Goal: Transaction & Acquisition: Purchase product/service

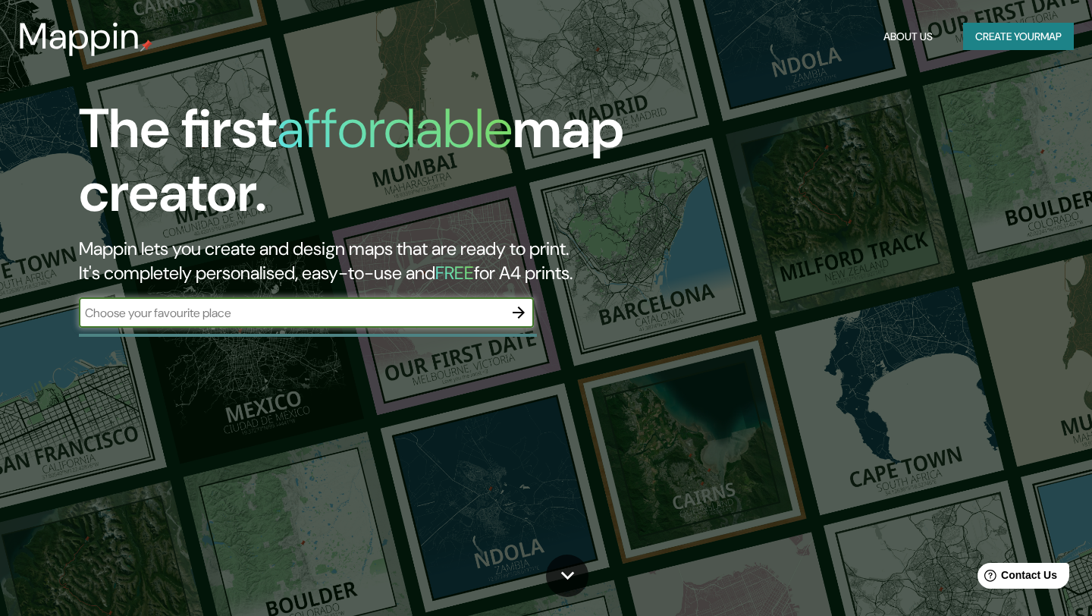
click at [193, 315] on input "text" at bounding box center [291, 312] width 424 height 17
type input "[GEOGRAPHIC_DATA][US_STATE]"
click at [519, 309] on icon "button" at bounding box center [518, 312] width 12 height 12
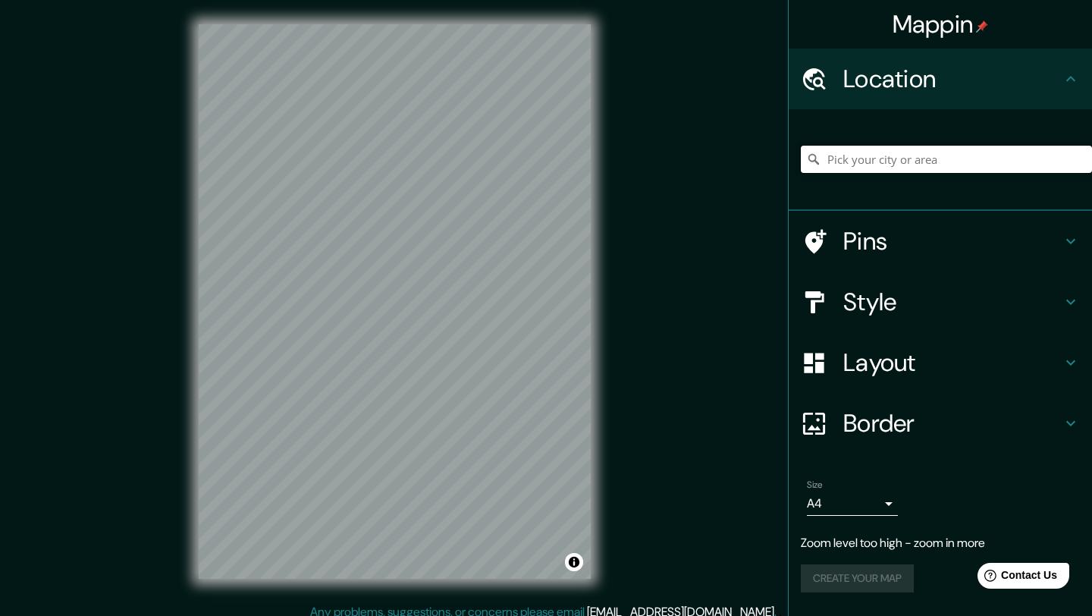
click at [895, 162] on input "Pick your city or area" at bounding box center [945, 159] width 291 height 27
type input "j"
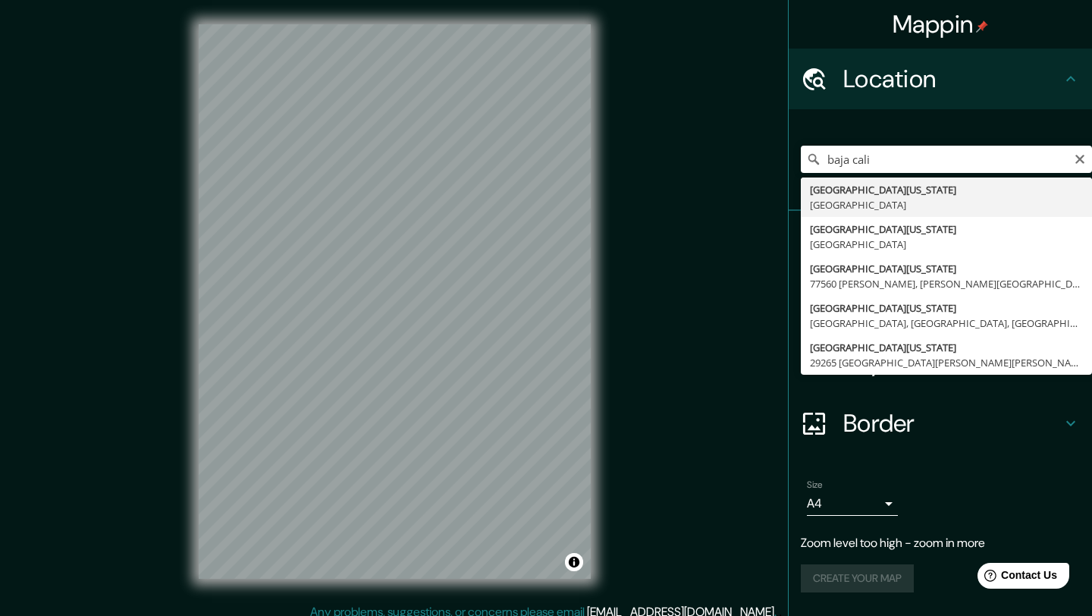
type input "[GEOGRAPHIC_DATA][US_STATE], [GEOGRAPHIC_DATA]"
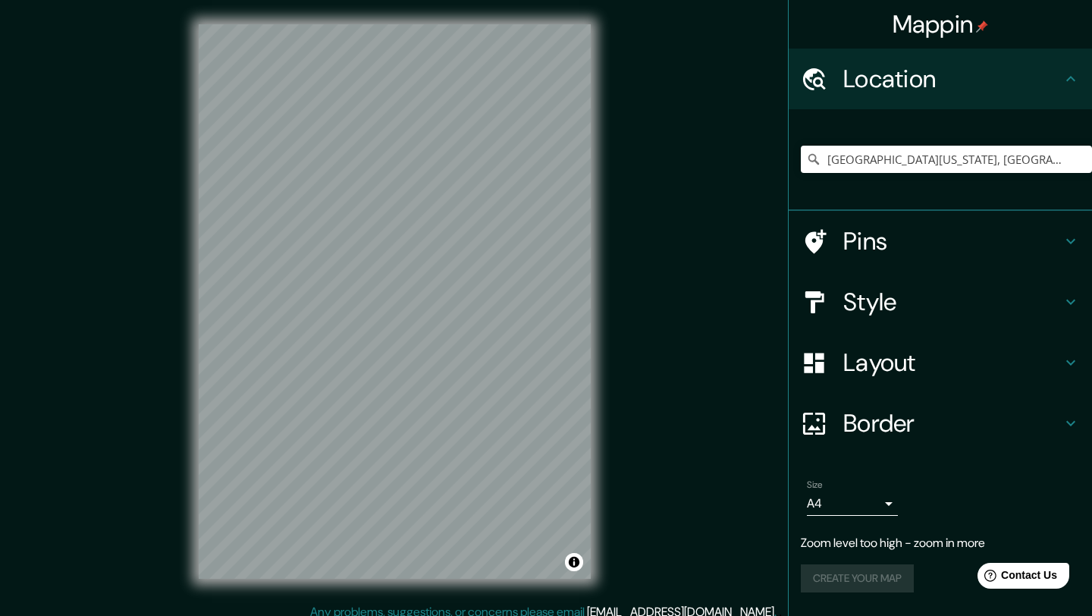
click at [891, 243] on h4 "Pins" at bounding box center [952, 241] width 218 height 30
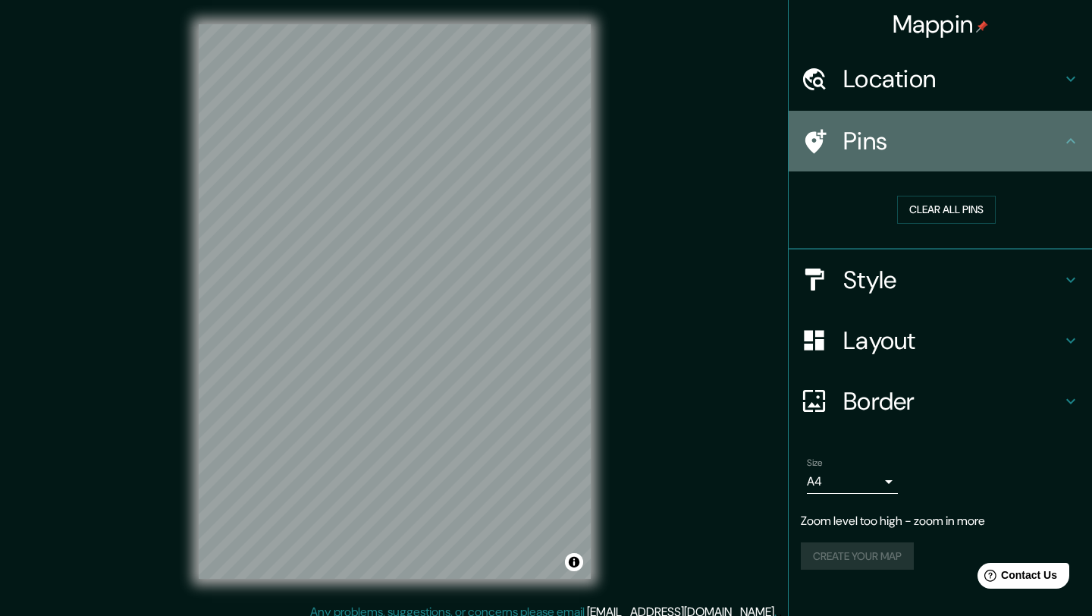
click at [890, 144] on h4 "Pins" at bounding box center [952, 141] width 218 height 30
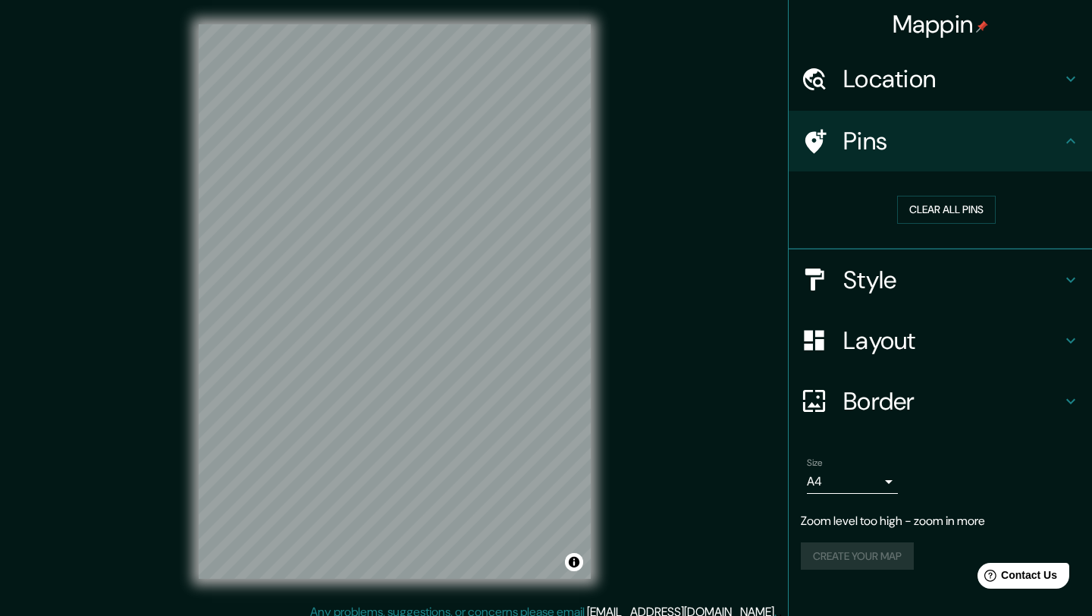
click at [1063, 141] on icon at bounding box center [1070, 141] width 18 height 18
click at [948, 209] on button "Clear all pins" at bounding box center [946, 210] width 99 height 28
click at [928, 211] on button "Clear all pins" at bounding box center [946, 210] width 99 height 28
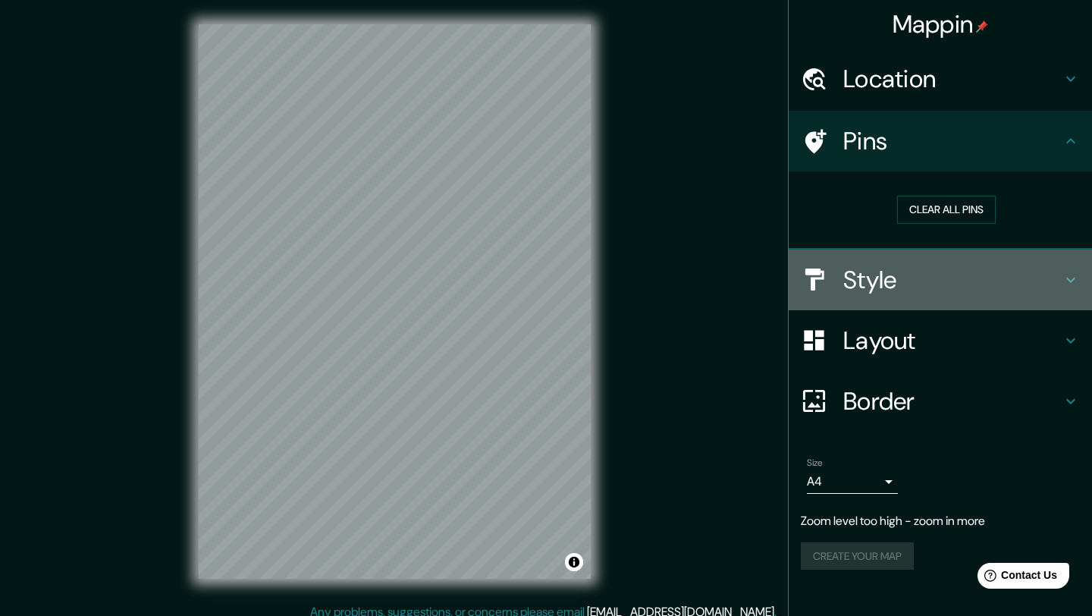
click at [930, 285] on h4 "Style" at bounding box center [952, 280] width 218 height 30
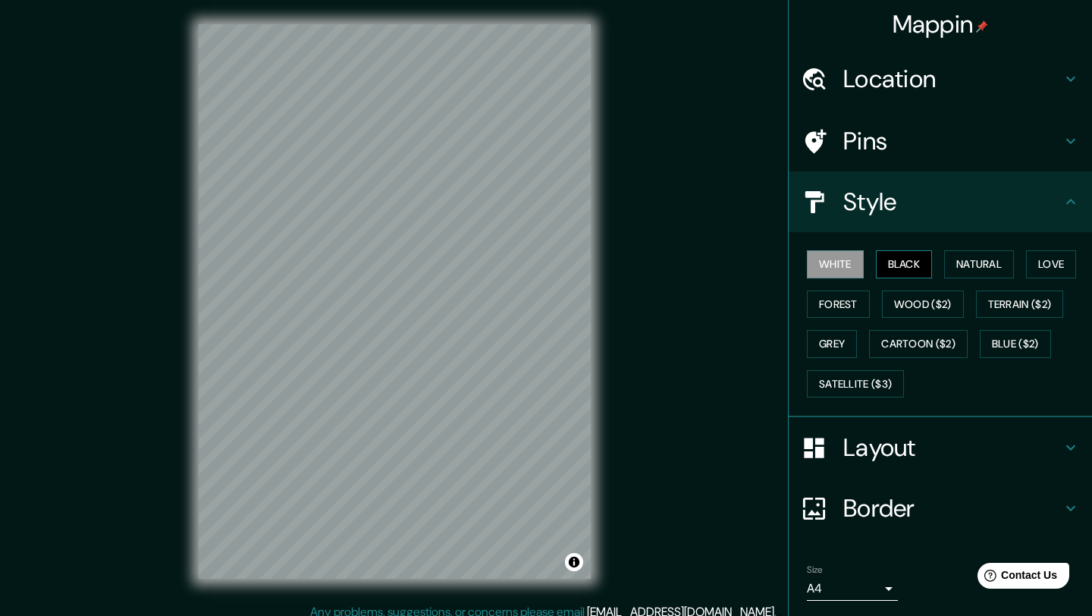
click at [907, 262] on button "Black" at bounding box center [904, 264] width 57 height 28
click at [979, 261] on button "Natural" at bounding box center [979, 264] width 70 height 28
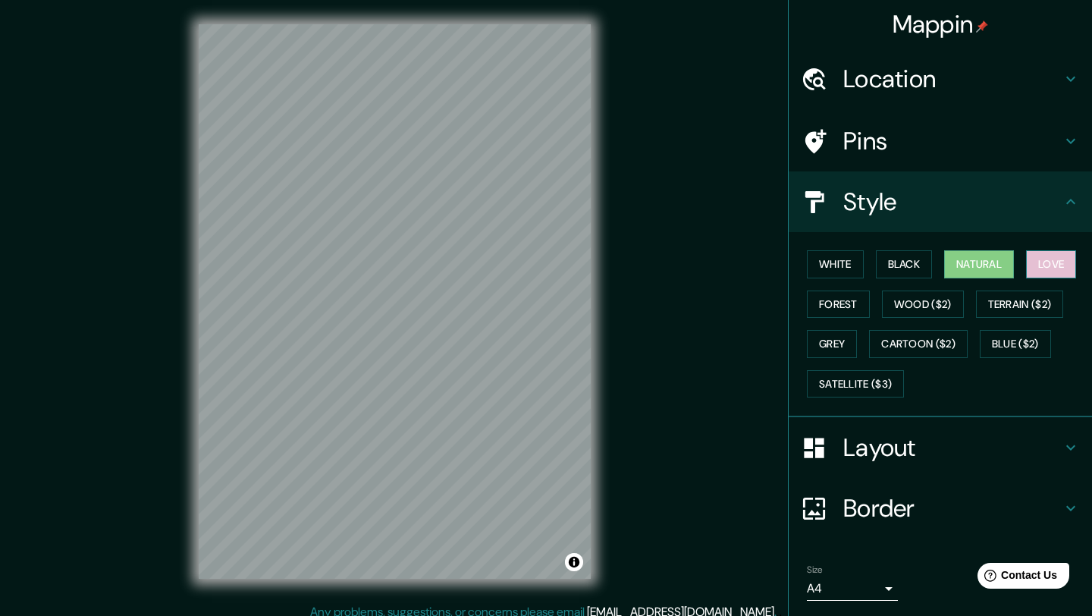
click at [1058, 260] on button "Love" at bounding box center [1051, 264] width 50 height 28
click at [902, 462] on h4 "Layout" at bounding box center [952, 447] width 218 height 30
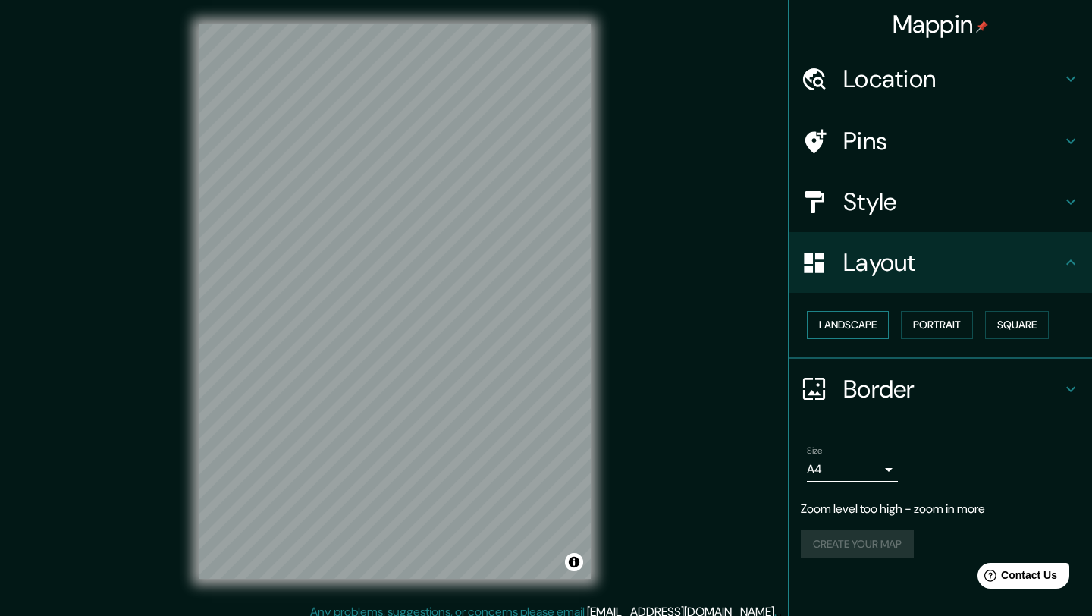
click at [860, 327] on button "Landscape" at bounding box center [848, 325] width 82 height 28
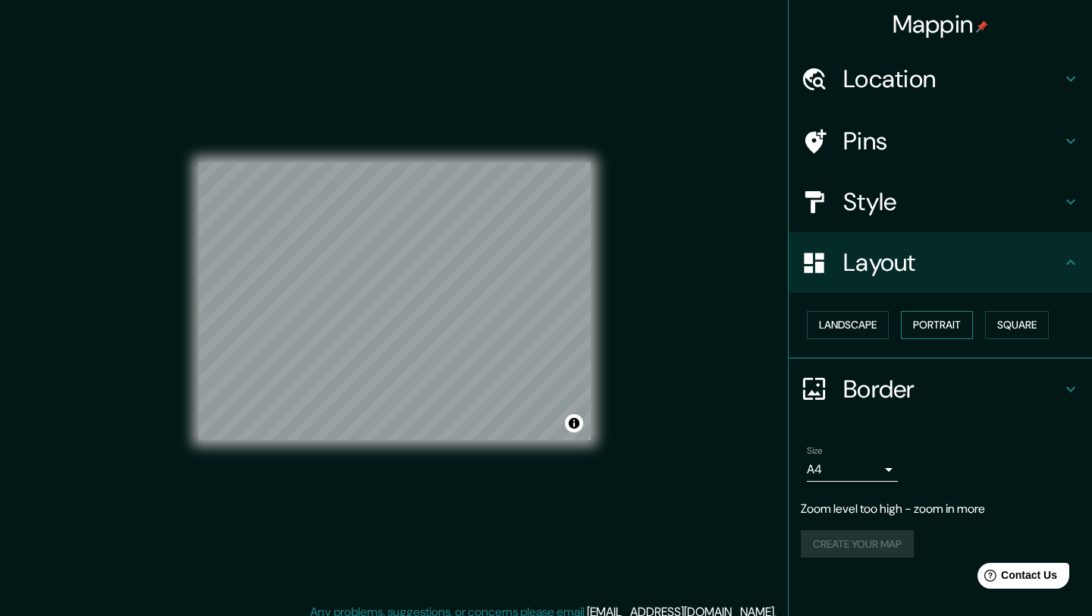
click at [924, 324] on button "Portrait" at bounding box center [937, 325] width 72 height 28
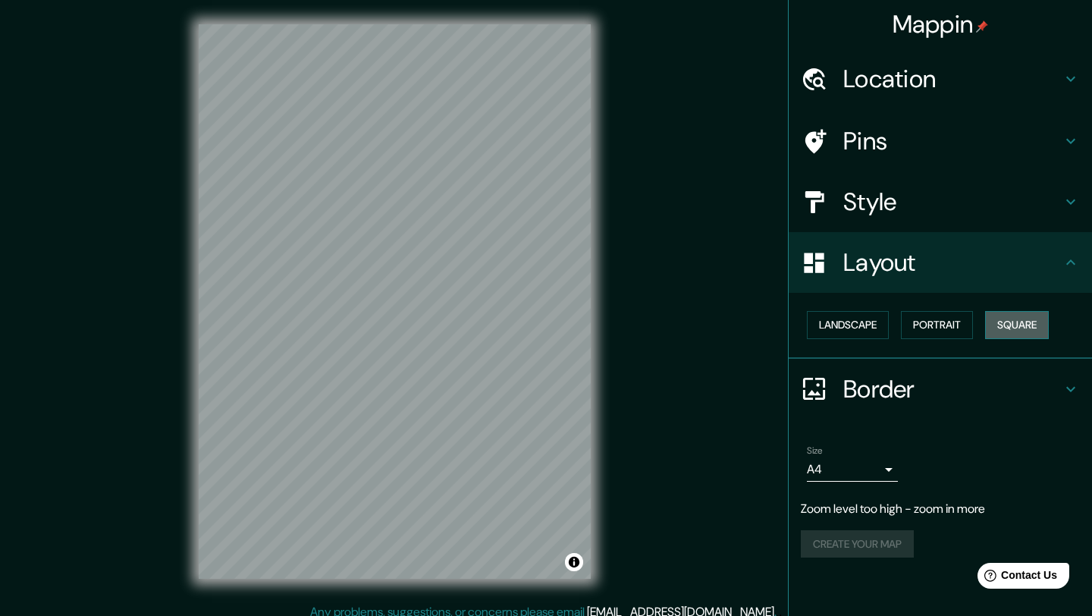
click at [1010, 322] on button "Square" at bounding box center [1017, 325] width 64 height 28
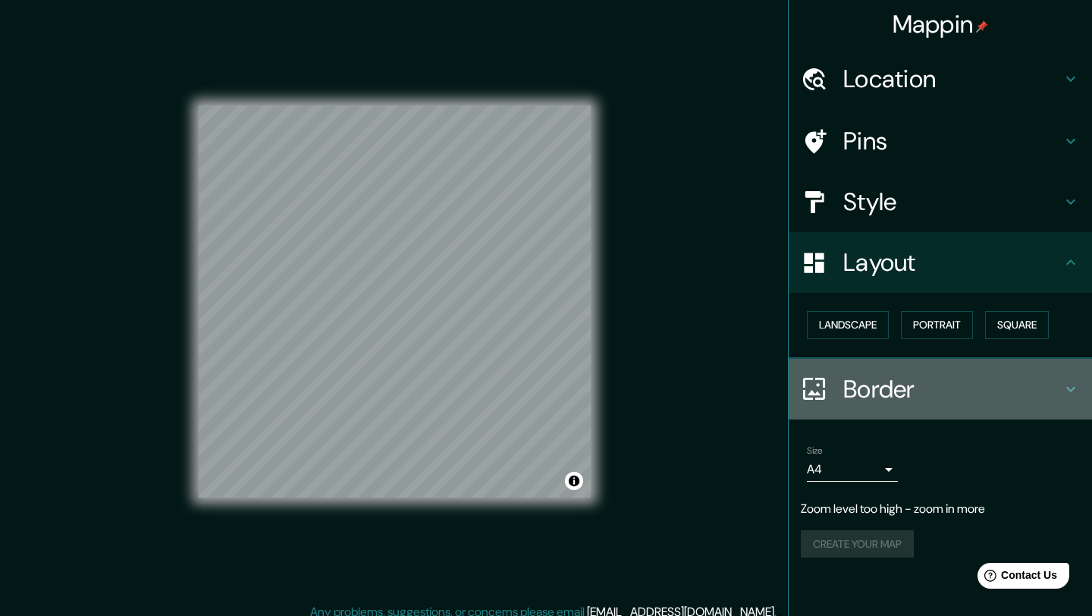
click at [891, 390] on h4 "Border" at bounding box center [952, 389] width 218 height 30
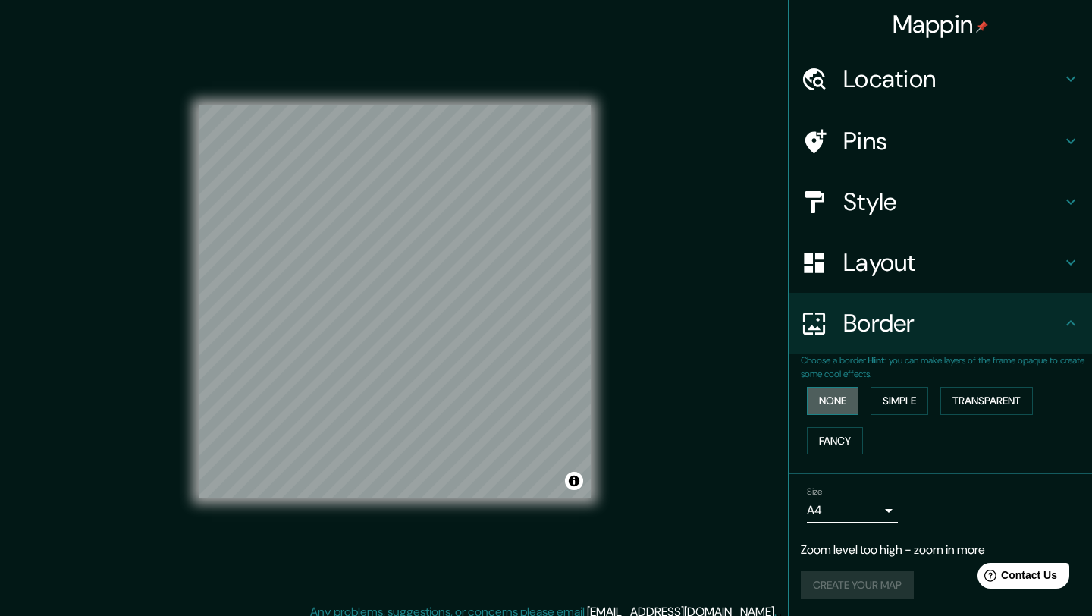
click at [826, 403] on button "None" at bounding box center [833, 401] width 52 height 28
click at [921, 396] on button "Simple" at bounding box center [899, 401] width 58 height 28
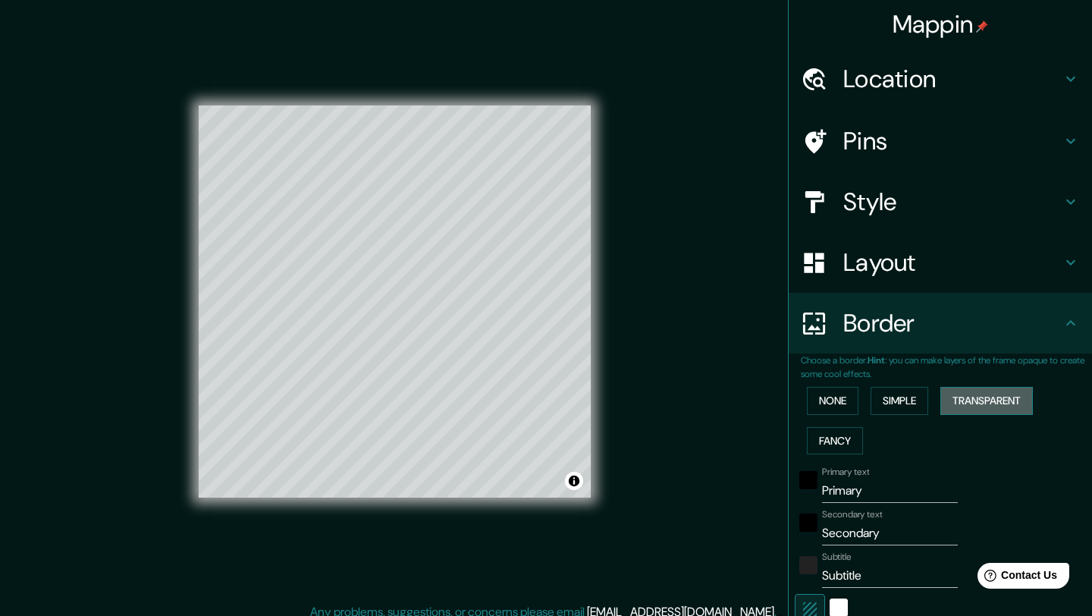
click at [1006, 393] on button "Transparent" at bounding box center [986, 401] width 92 height 28
click at [842, 399] on button "None" at bounding box center [833, 401] width 52 height 28
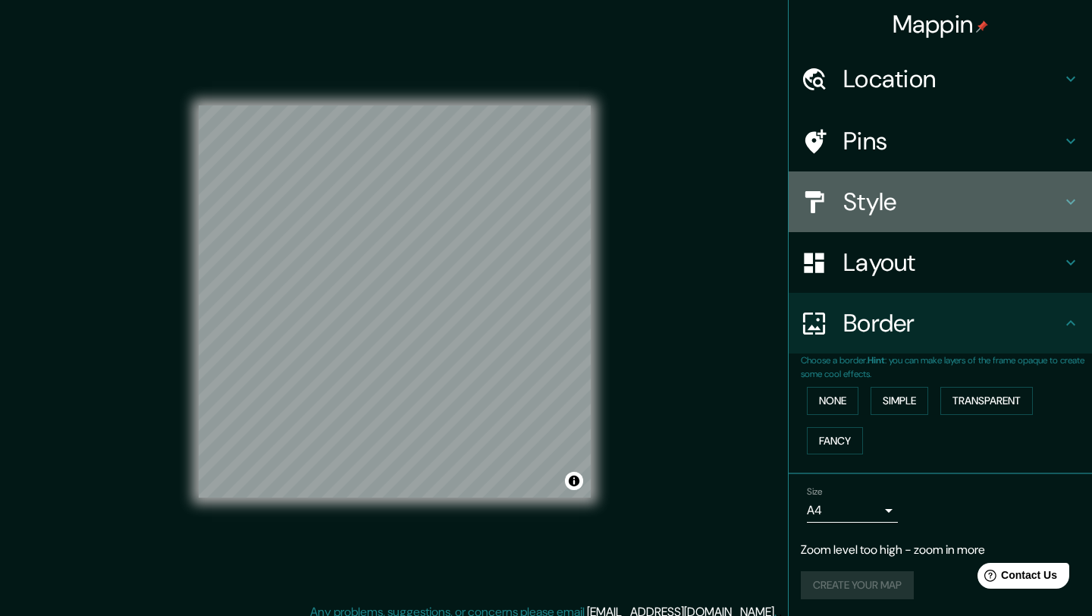
click at [883, 200] on h4 "Style" at bounding box center [952, 201] width 218 height 30
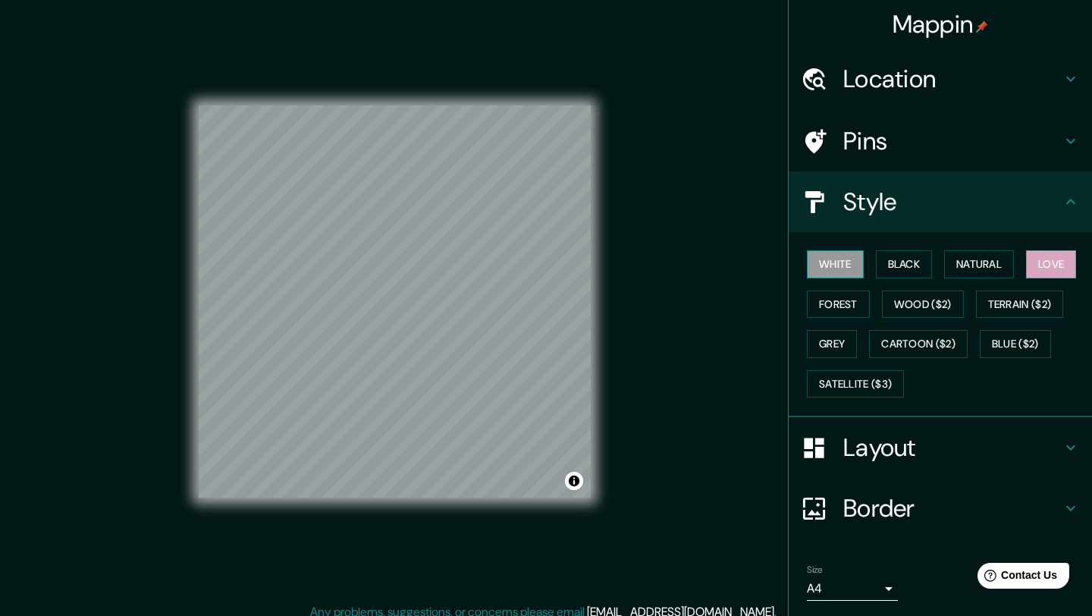
click at [842, 266] on button "White" at bounding box center [835, 264] width 57 height 28
click at [836, 299] on button "Forest" at bounding box center [838, 304] width 63 height 28
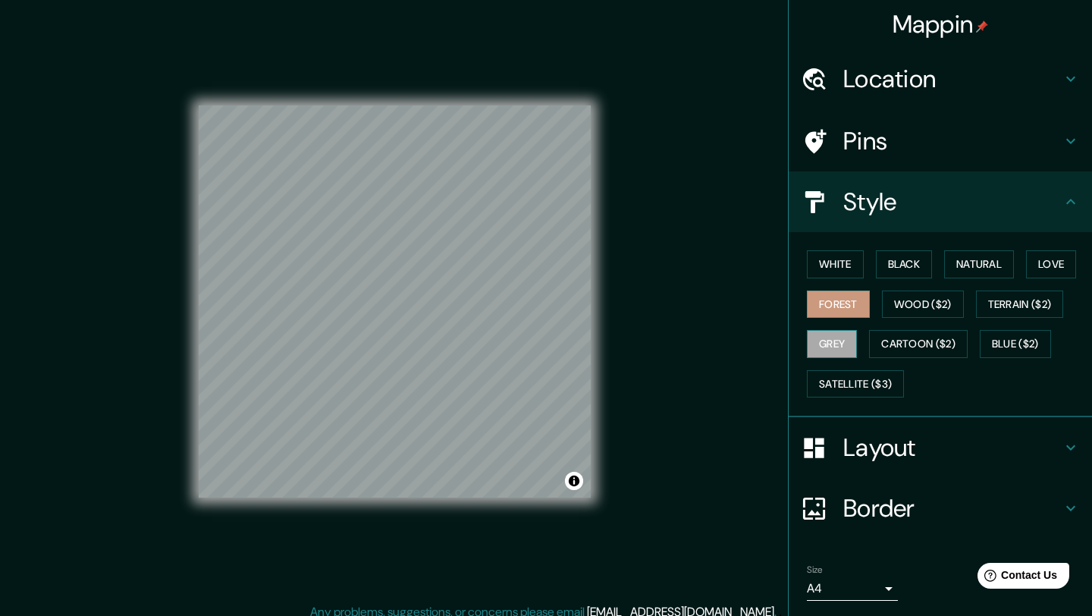
click at [836, 334] on button "Grey" at bounding box center [832, 344] width 50 height 28
click at [838, 302] on button "Forest" at bounding box center [838, 304] width 63 height 28
click at [904, 307] on button "Wood ($2)" at bounding box center [923, 304] width 82 height 28
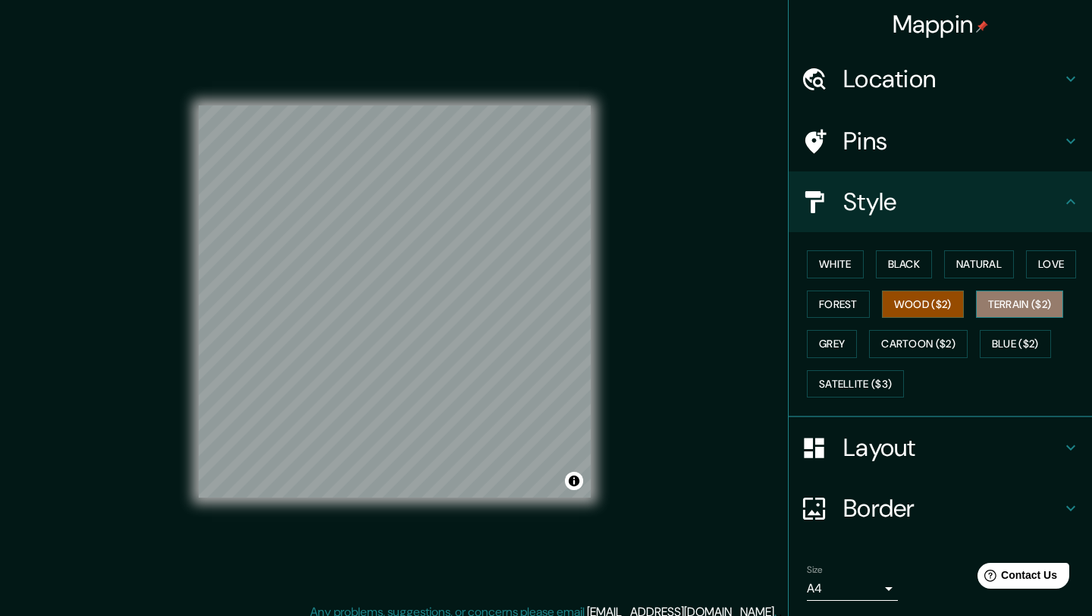
click at [1003, 303] on button "Terrain ($2)" at bounding box center [1020, 304] width 88 height 28
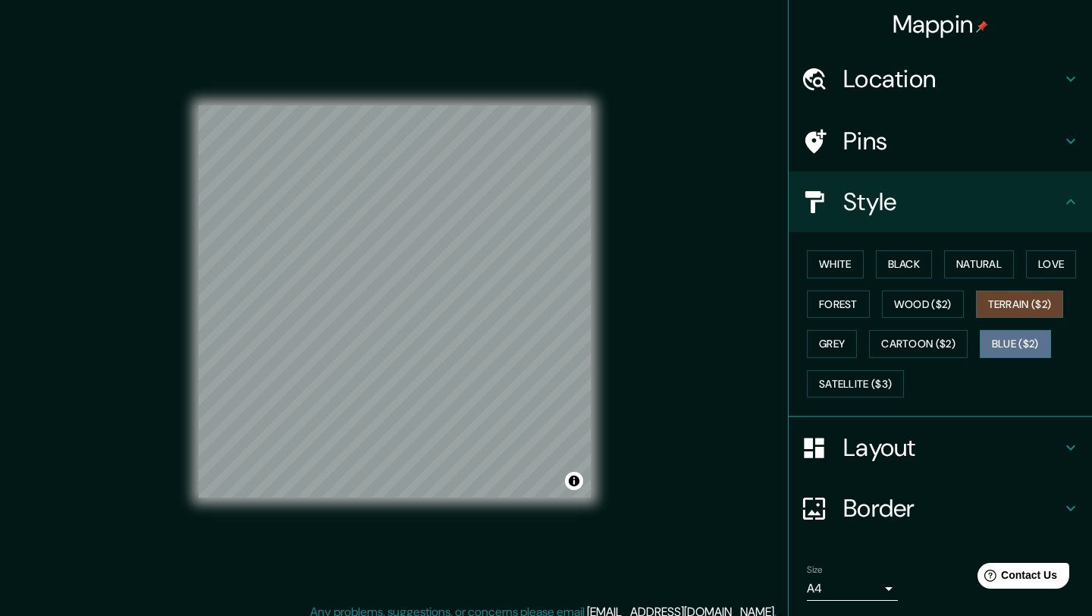
click at [1014, 339] on button "Blue ($2)" at bounding box center [1014, 344] width 71 height 28
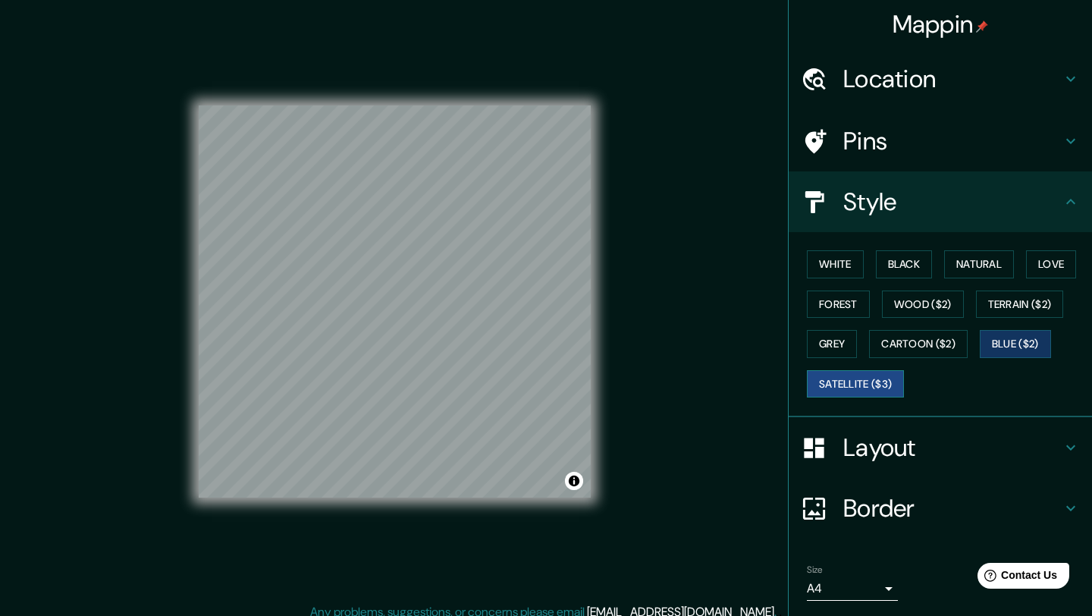
click at [884, 373] on button "Satellite ($3)" at bounding box center [855, 384] width 97 height 28
click at [835, 305] on button "Forest" at bounding box center [838, 304] width 63 height 28
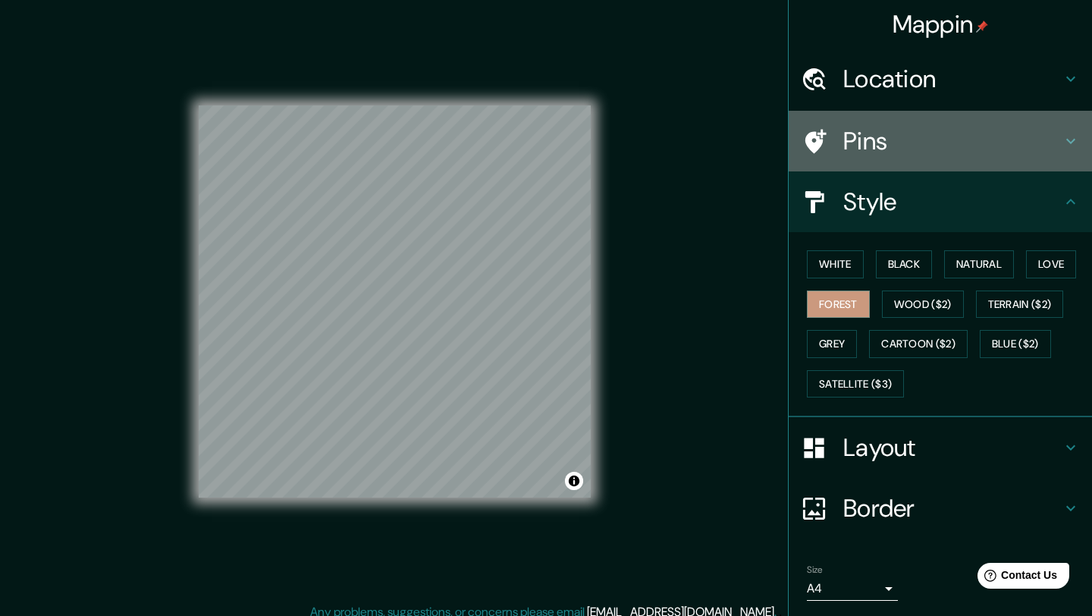
click at [901, 133] on h4 "Pins" at bounding box center [952, 141] width 218 height 30
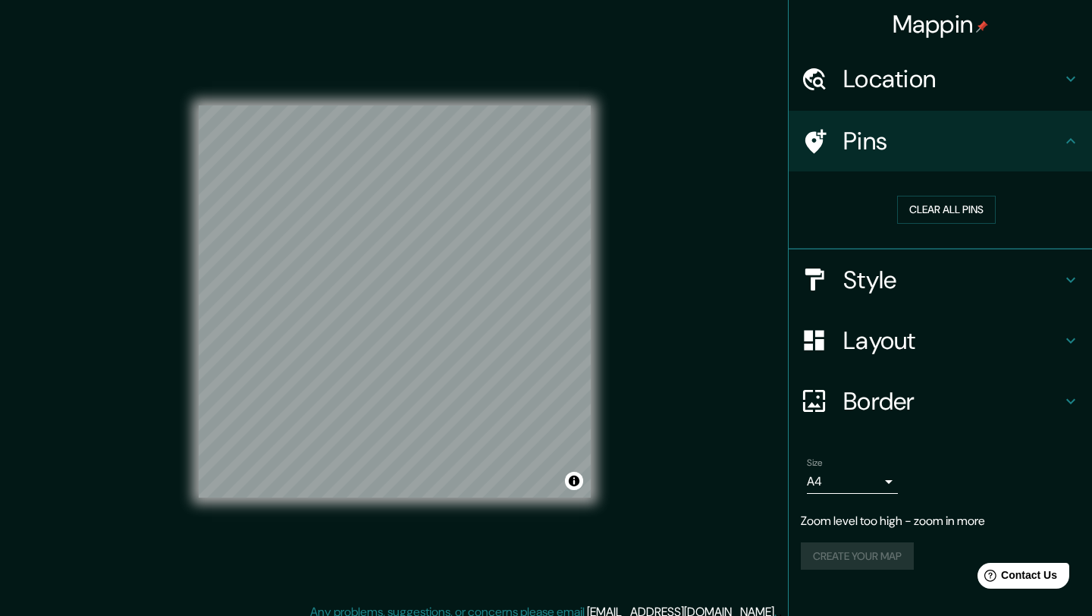
scroll to position [11, 0]
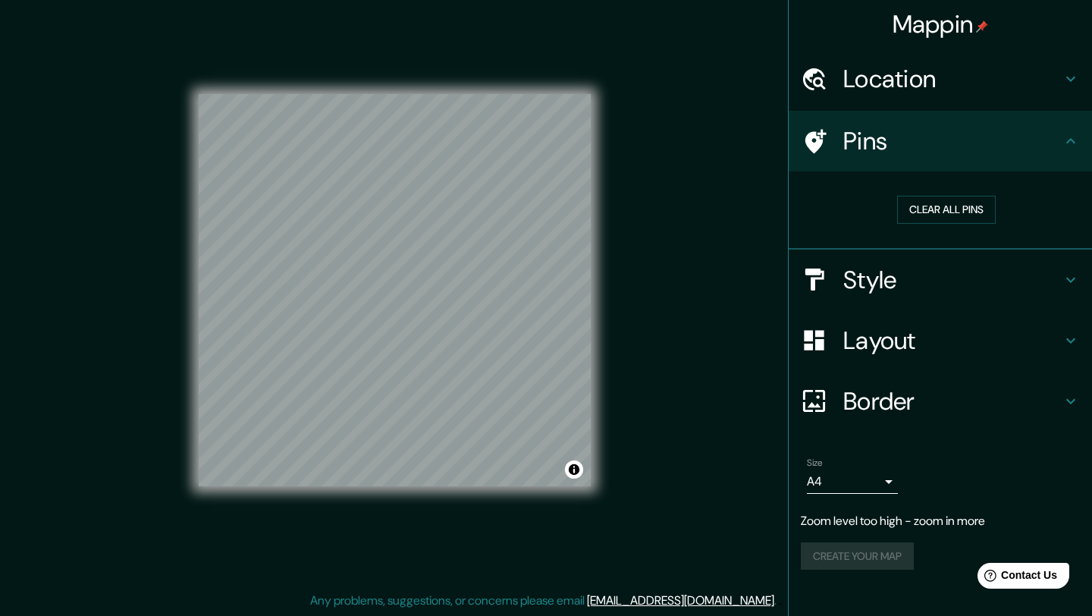
click at [934, 79] on h4 "Location" at bounding box center [952, 79] width 218 height 30
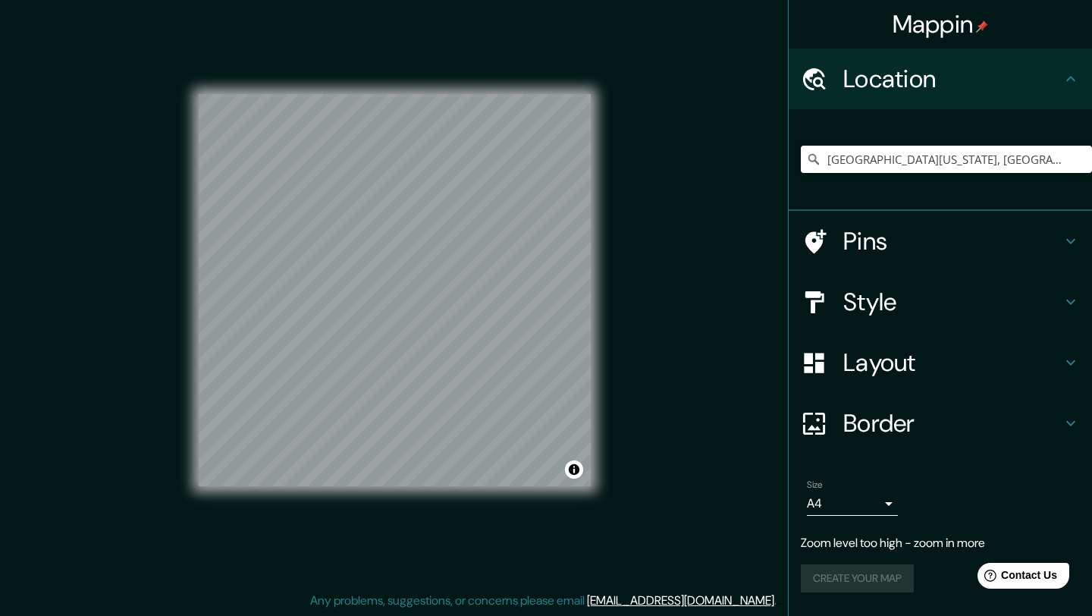
click at [889, 502] on body "Mappin Location [GEOGRAPHIC_DATA][US_STATE], [GEOGRAPHIC_DATA] Pins Style Layou…" at bounding box center [546, 297] width 1092 height 616
